Goal: Use online tool/utility: Utilize a website feature to perform a specific function

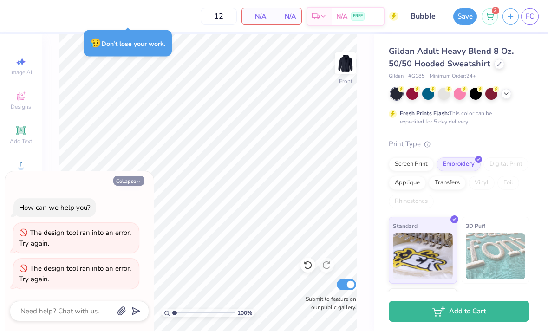
click at [121, 185] on button "Collapse" at bounding box center [128, 181] width 31 height 10
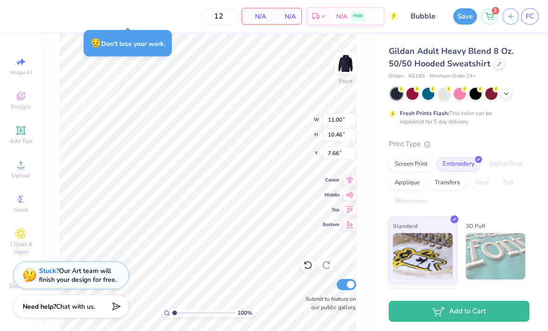
type textarea "x"
type input "9.22"
type input "11.65"
type input "11.40"
type input "8.29"
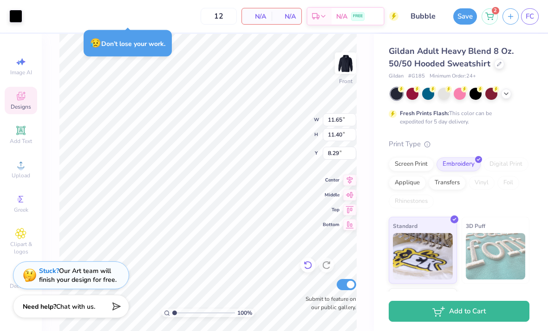
type input "11.48"
type input "11.23"
type input "8.45"
click at [314, 265] on div at bounding box center [308, 265] width 15 height 15
type input "11.65"
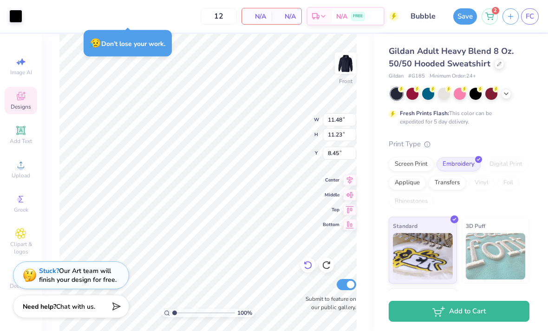
type input "11.40"
type input "8.29"
click at [314, 265] on div at bounding box center [308, 265] width 15 height 15
type input "10.70"
type input "10.46"
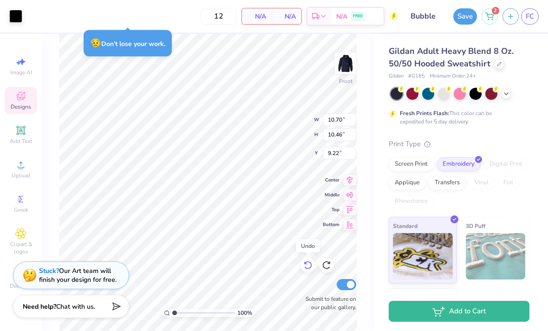
click at [308, 265] on icon at bounding box center [307, 265] width 9 height 9
type input "7.66"
click at [308, 265] on icon at bounding box center [307, 265] width 9 height 9
type input "11.70"
type input "11.44"
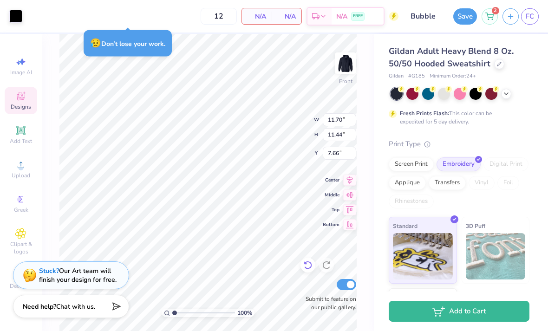
click at [309, 260] on div at bounding box center [308, 265] width 15 height 15
type input "10.70"
type input "10.46"
click at [307, 263] on icon at bounding box center [307, 265] width 9 height 9
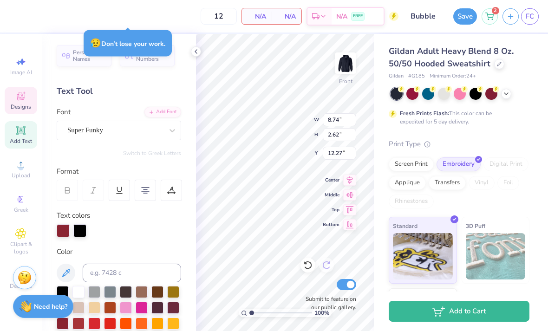
type input "8.14"
type input "2.44"
type input "12.26"
click at [198, 48] on icon at bounding box center [195, 51] width 7 height 7
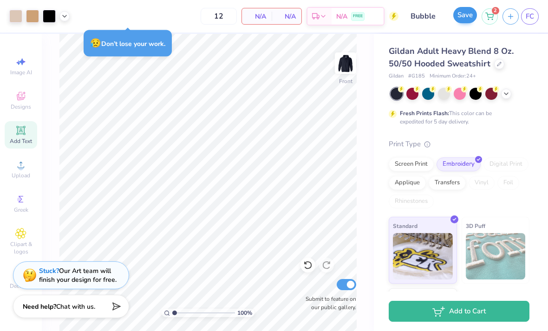
click at [468, 17] on button "Save" at bounding box center [465, 15] width 24 height 16
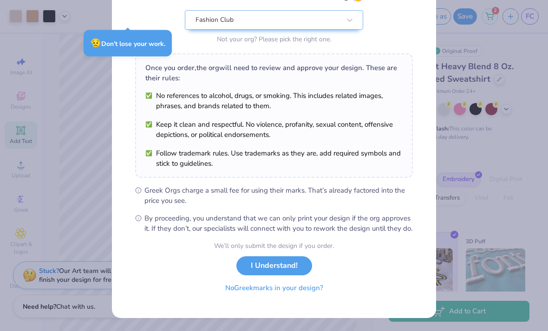
scroll to position [104, 0]
click at [273, 295] on button "No Greek marks in your design?" at bounding box center [274, 288] width 114 height 19
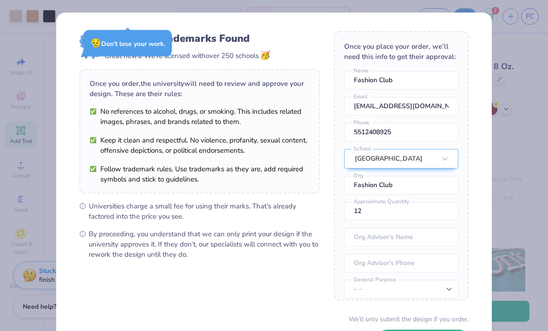
scroll to position [42, 0]
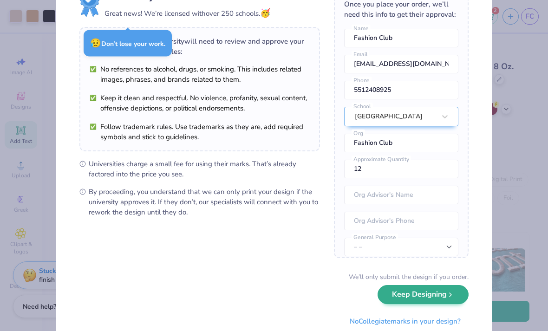
click at [407, 300] on button "Keep Designing" at bounding box center [423, 294] width 91 height 19
